Goal: Navigation & Orientation: Understand site structure

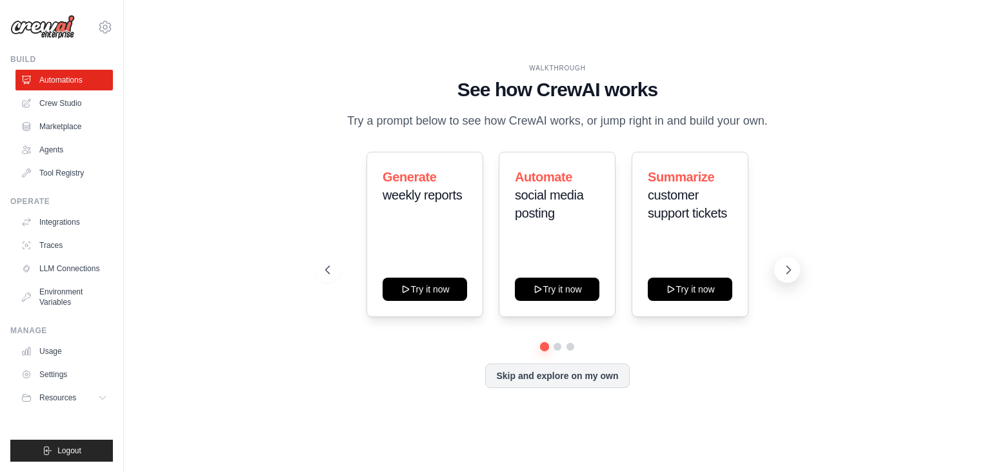
click at [790, 264] on icon at bounding box center [788, 269] width 13 height 13
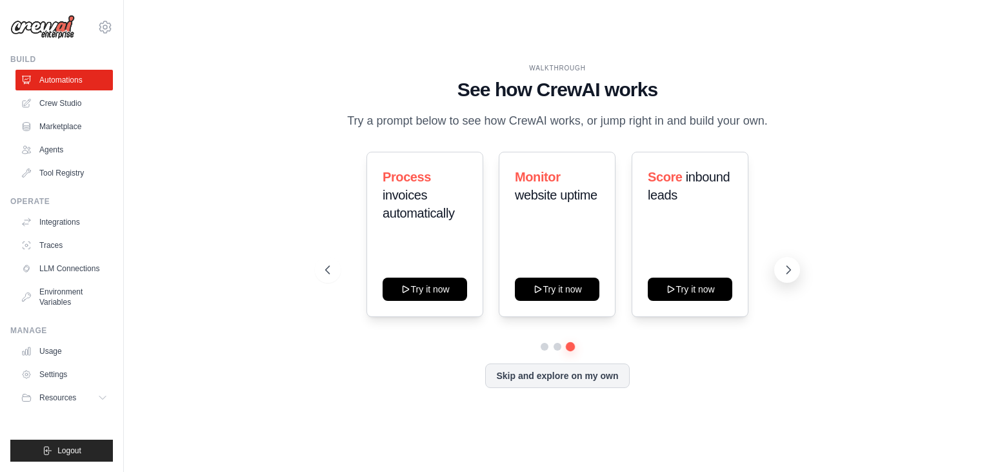
click at [791, 264] on icon at bounding box center [788, 269] width 13 height 13
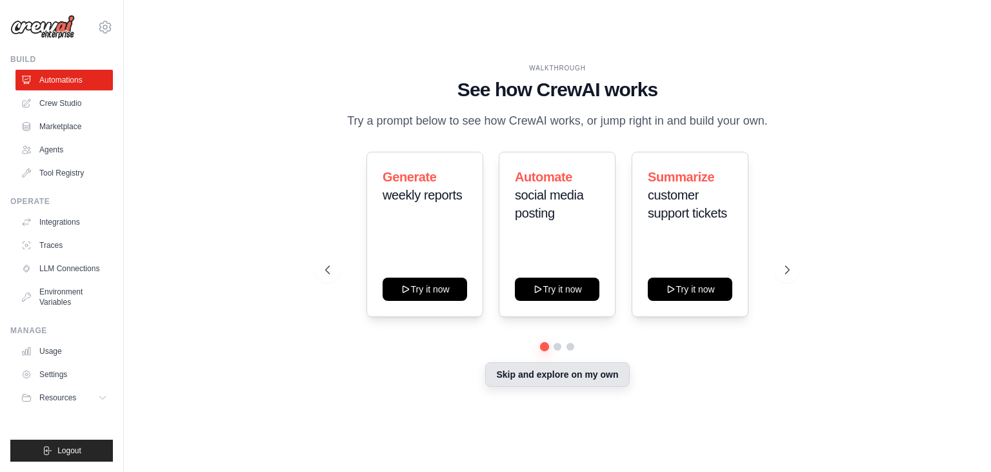
click at [574, 366] on button "Skip and explore on my own" at bounding box center [557, 374] width 144 height 25
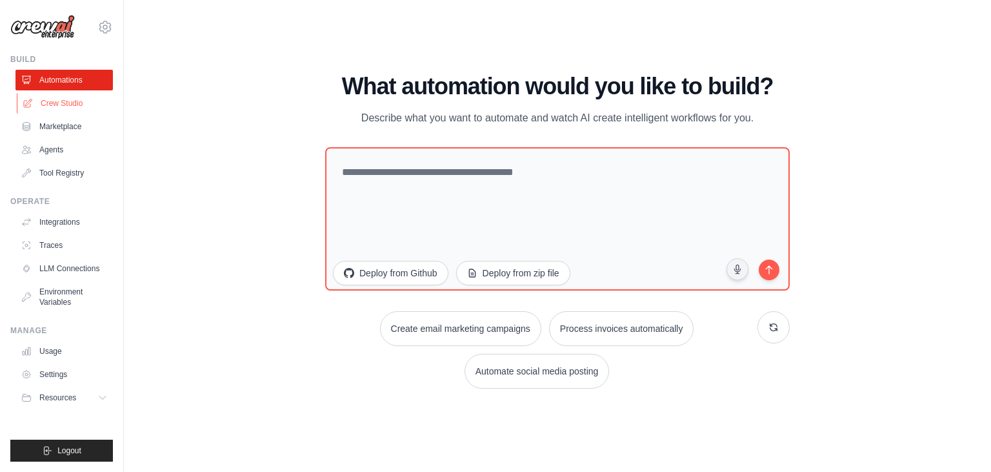
click at [71, 95] on link "Crew Studio" at bounding box center [65, 103] width 97 height 21
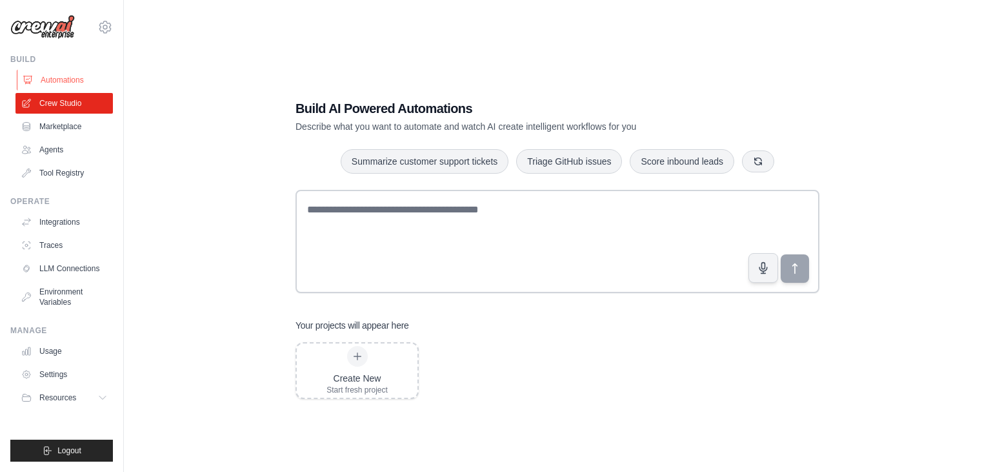
click at [79, 74] on link "Automations" at bounding box center [65, 80] width 97 height 21
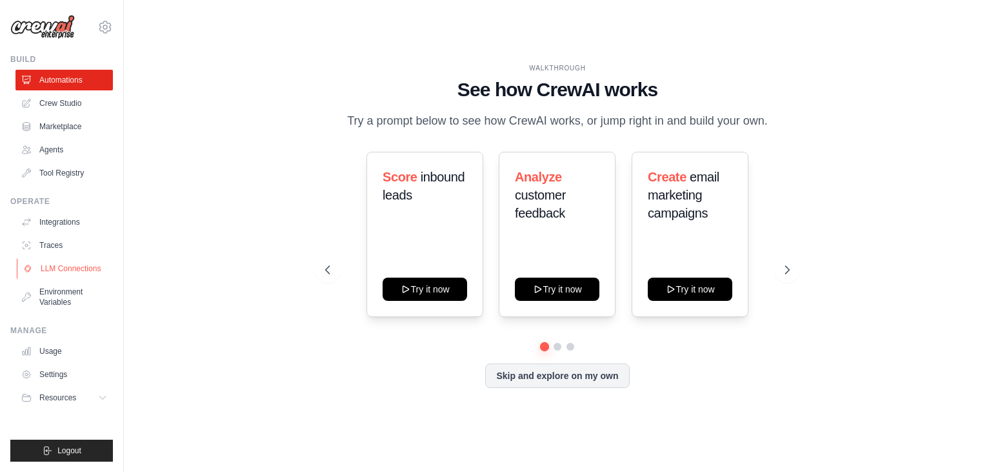
click at [70, 271] on link "LLM Connections" at bounding box center [65, 268] width 97 height 21
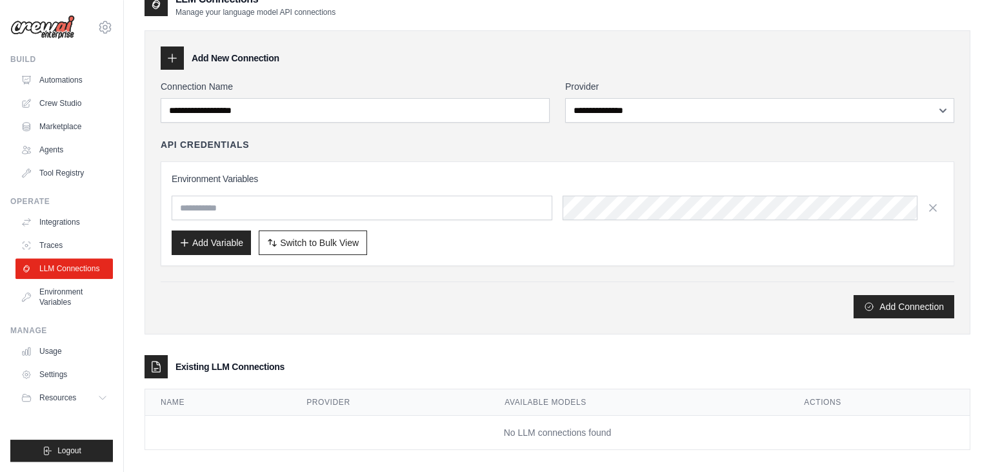
scroll to position [31, 0]
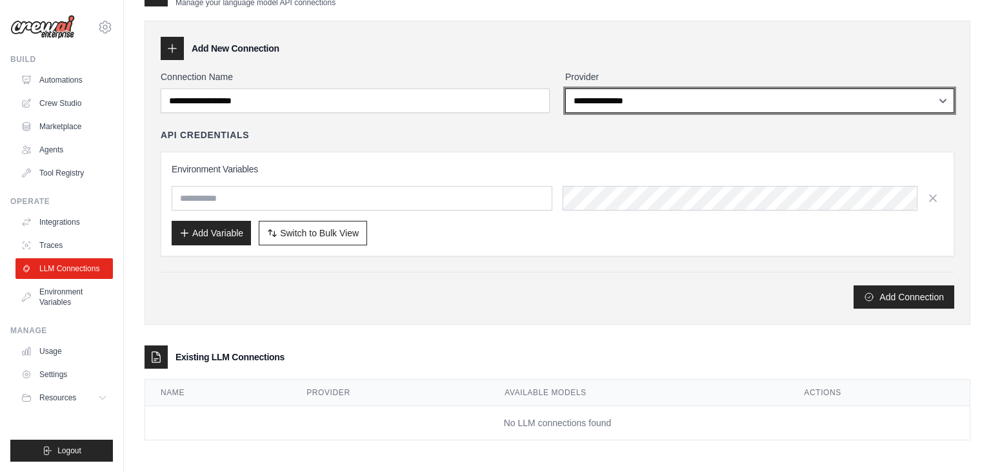
click at [565, 88] on select "**********" at bounding box center [759, 100] width 389 height 25
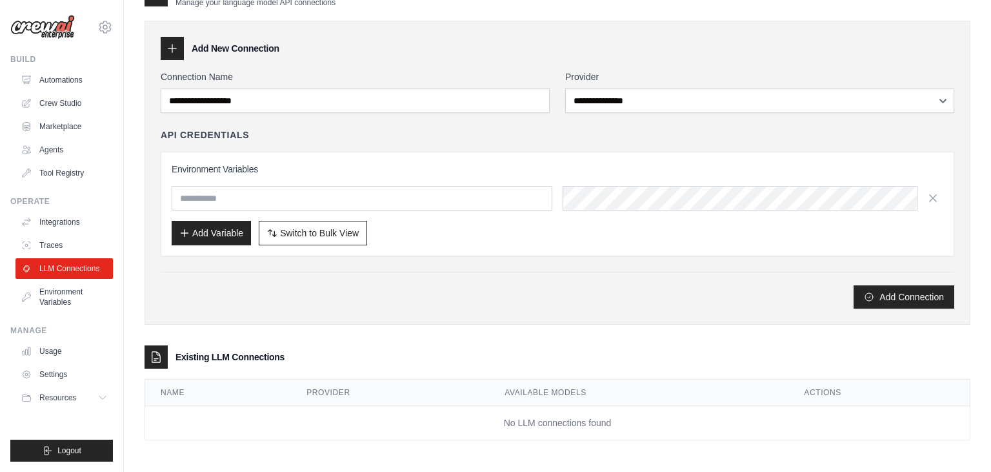
click at [428, 305] on div "Add Connection" at bounding box center [558, 296] width 794 height 23
click at [77, 282] on link "Environment Variables" at bounding box center [65, 296] width 97 height 31
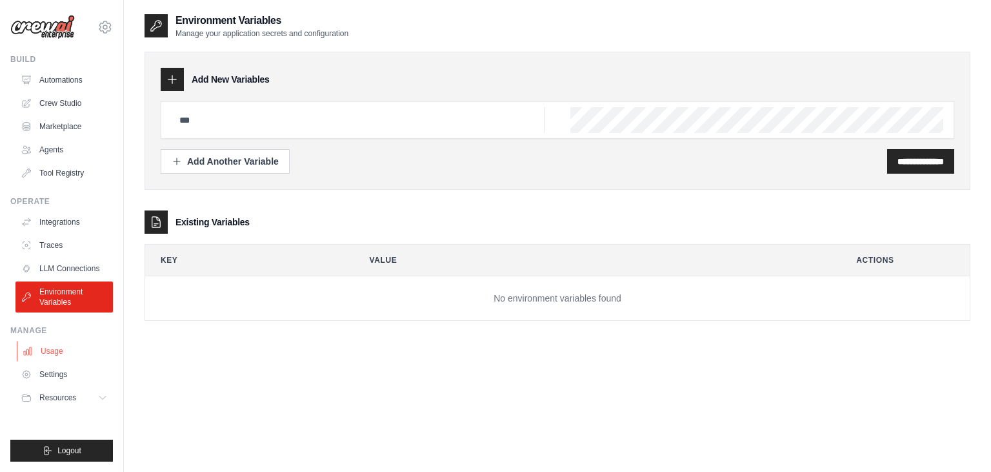
click at [113, 350] on link "Usage" at bounding box center [65, 351] width 97 height 21
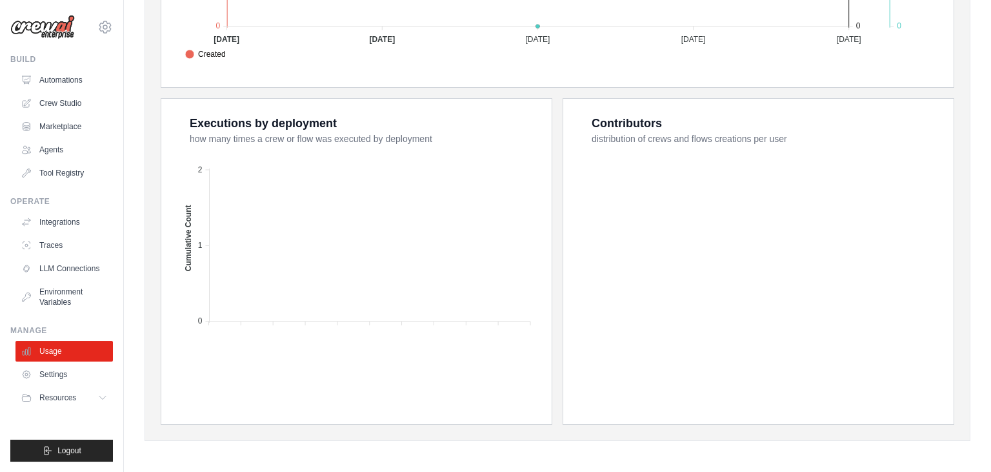
scroll to position [462, 0]
click at [74, 392] on button "Resources" at bounding box center [65, 397] width 97 height 21
click at [72, 392] on span "Resources" at bounding box center [59, 397] width 37 height 10
click at [78, 422] on span "Documentation" at bounding box center [72, 419] width 52 height 10
